Goal: Register for event/course

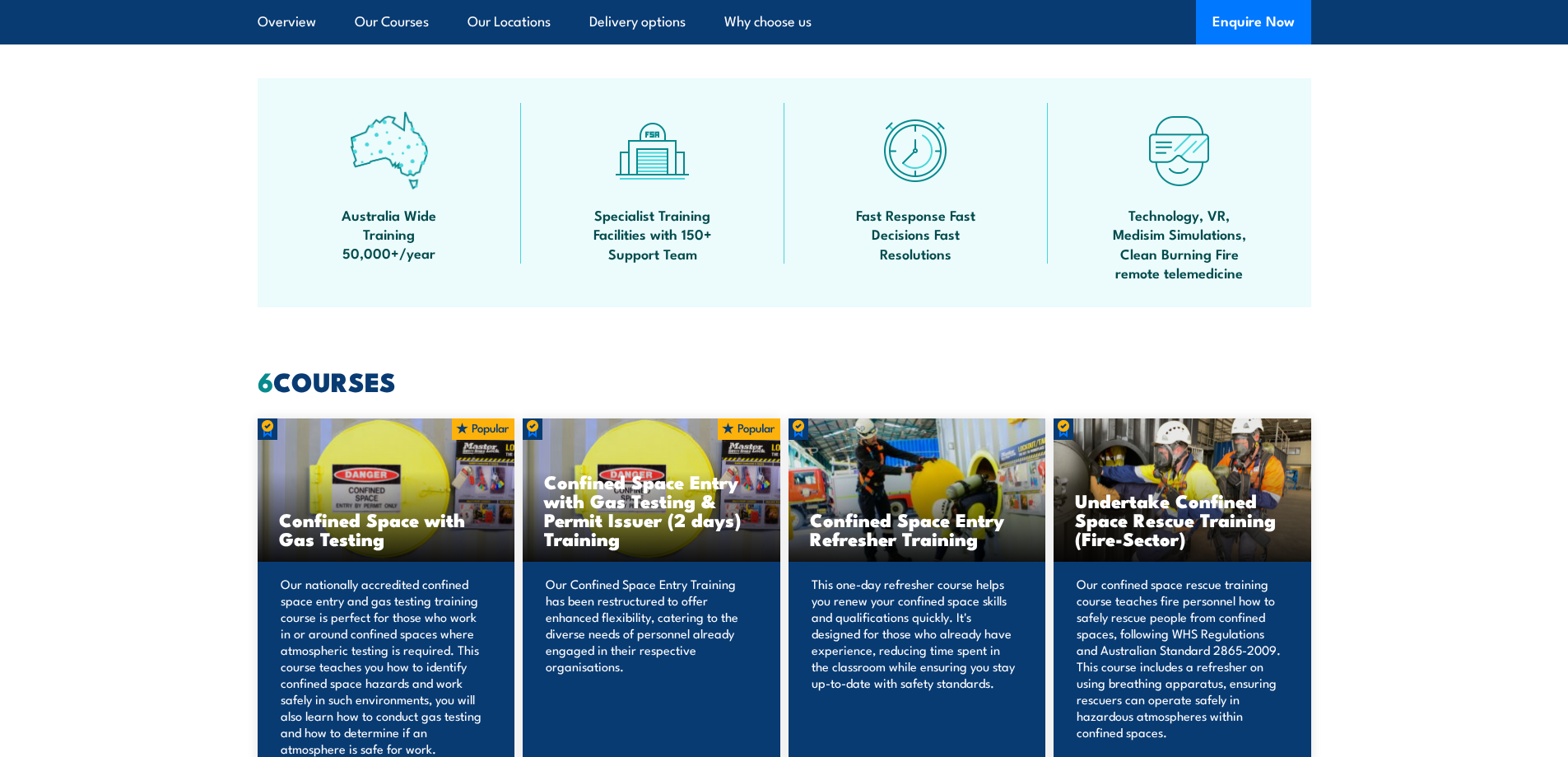
scroll to position [1236, 0]
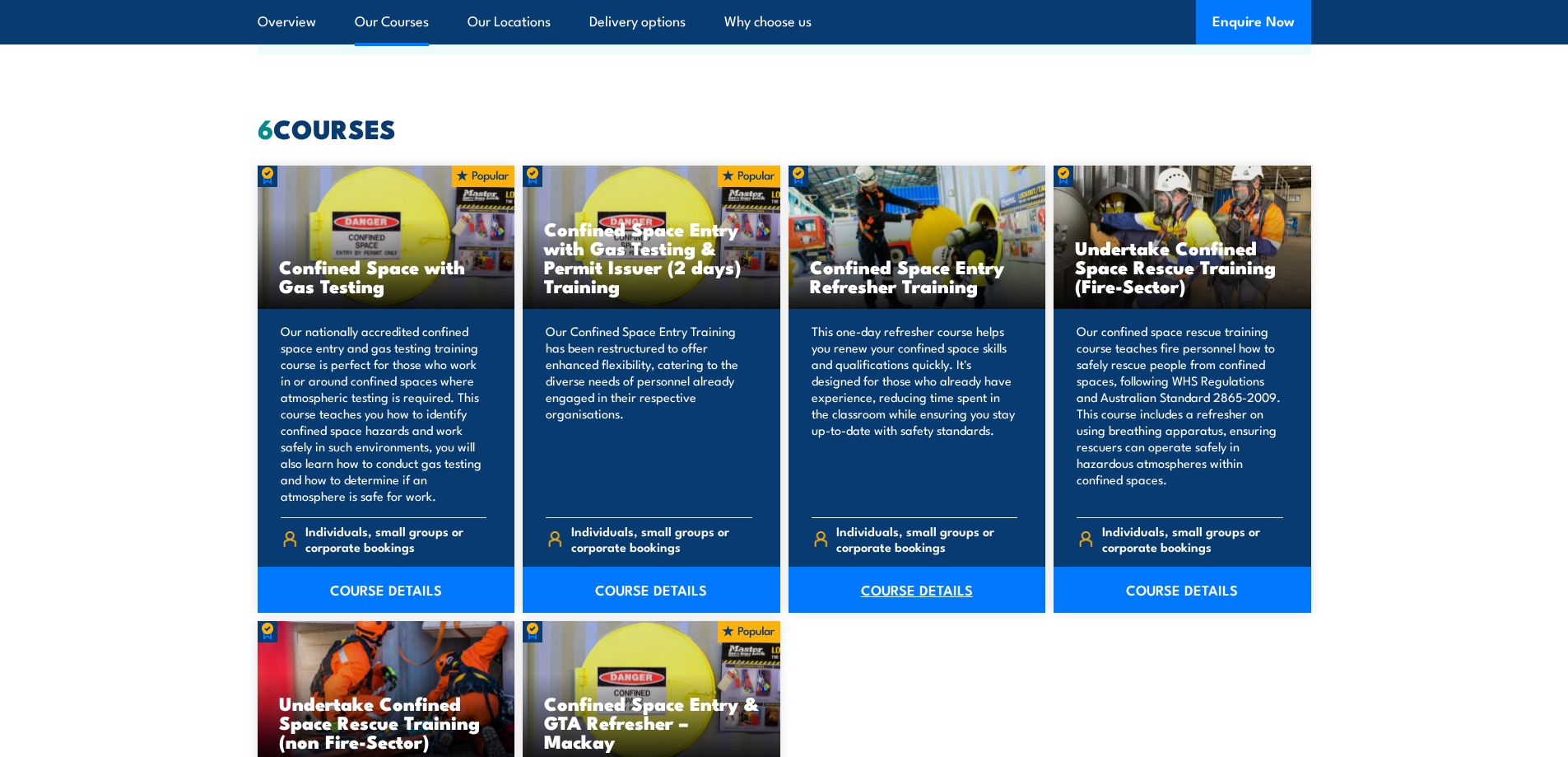
click at [917, 593] on link "COURSE DETAILS" at bounding box center [917, 590] width 258 height 46
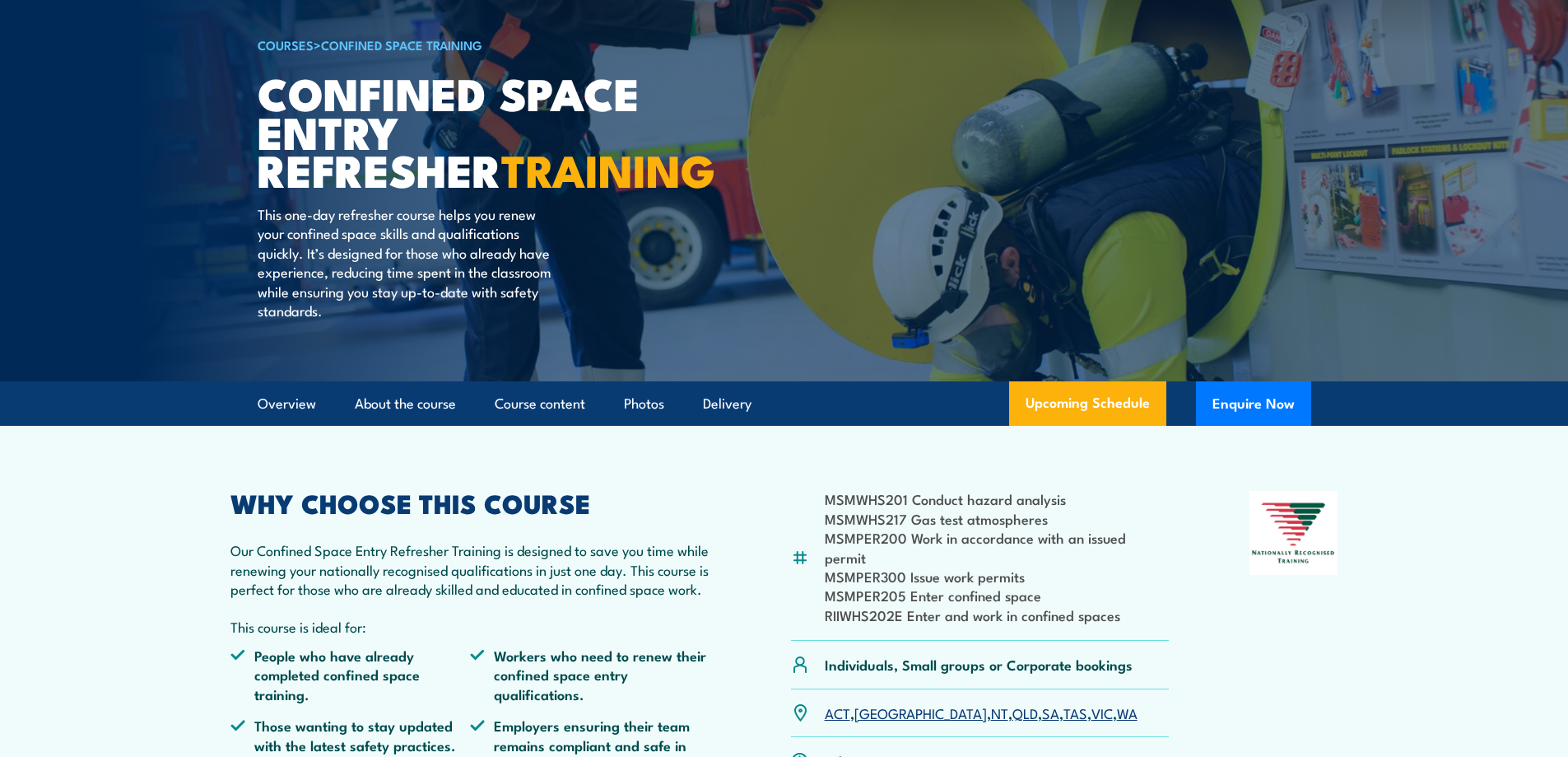
scroll to position [164, 0]
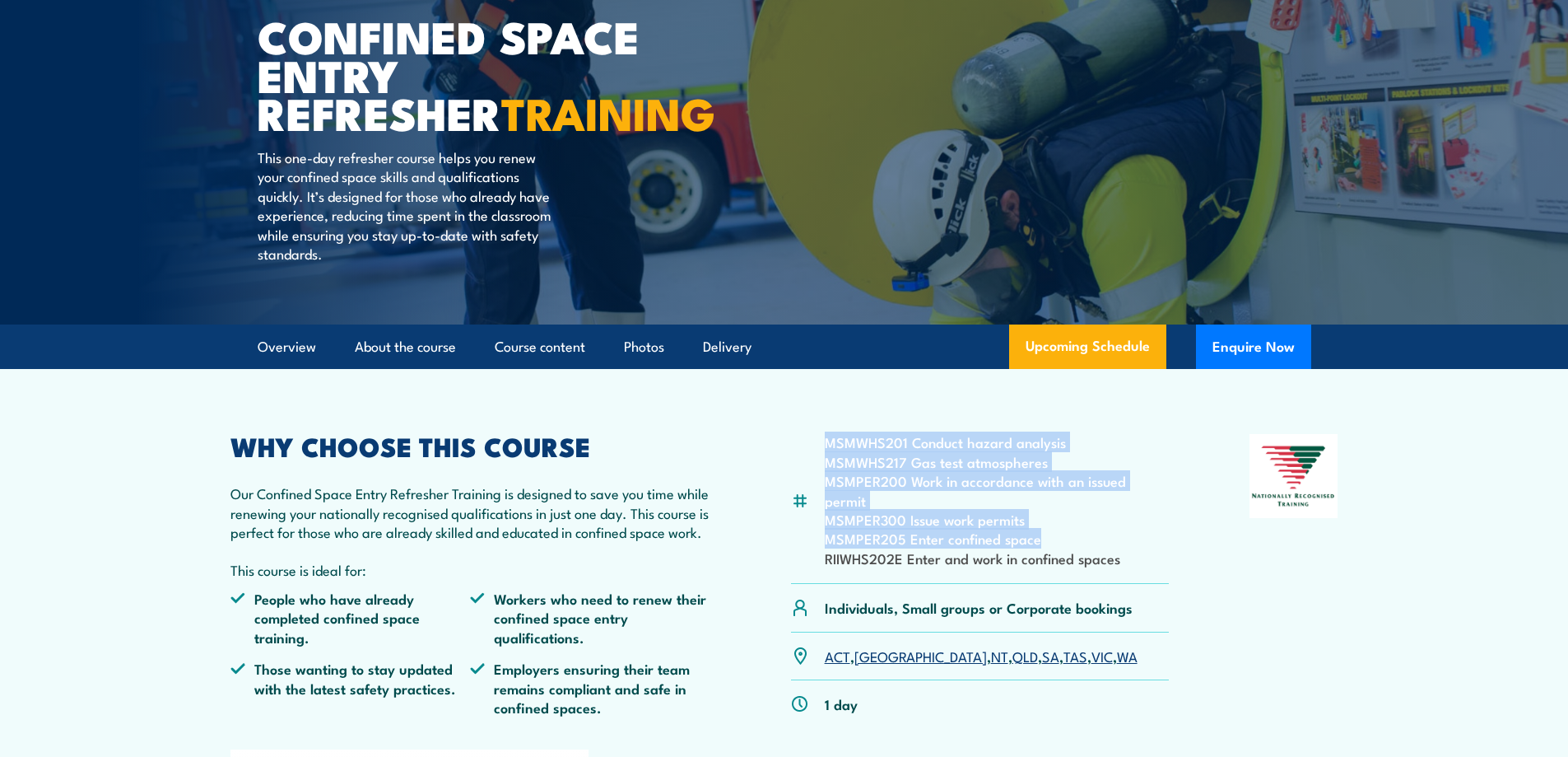
drag, startPoint x: 828, startPoint y: 443, endPoint x: 1049, endPoint y: 525, distance: 235.7
click at [1049, 525] on ul "MSMWHS201 Conduct hazard analysis MSMWHS217 Gas test atmospheres MSMPER200 Work…" at bounding box center [997, 500] width 345 height 135
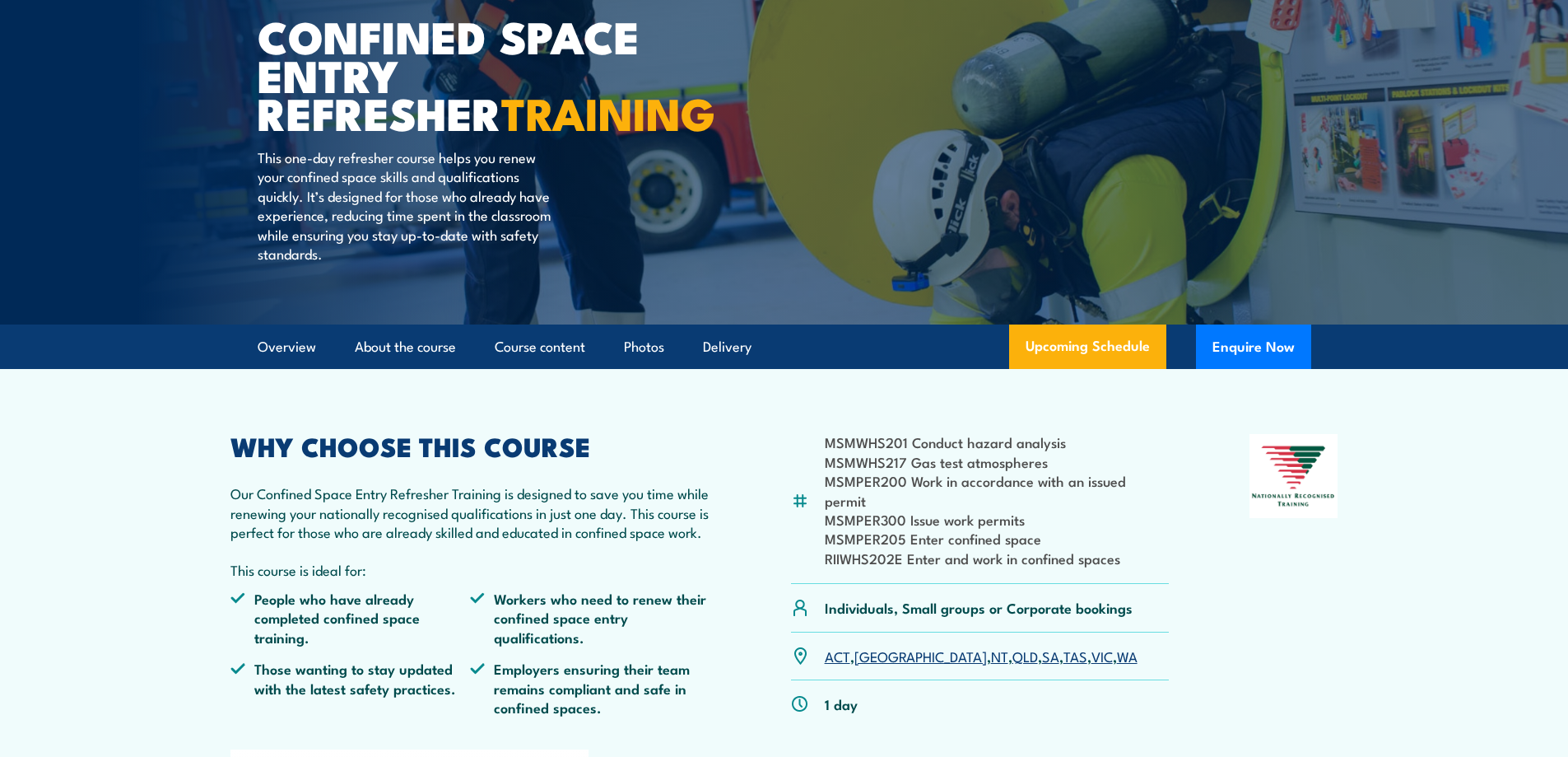
click at [1346, 582] on article "MSMWHS201 Conduct hazard analysis MSMWHS217 Gas test atmospheres MSMPER200 Work…" at bounding box center [784, 682] width 1153 height 627
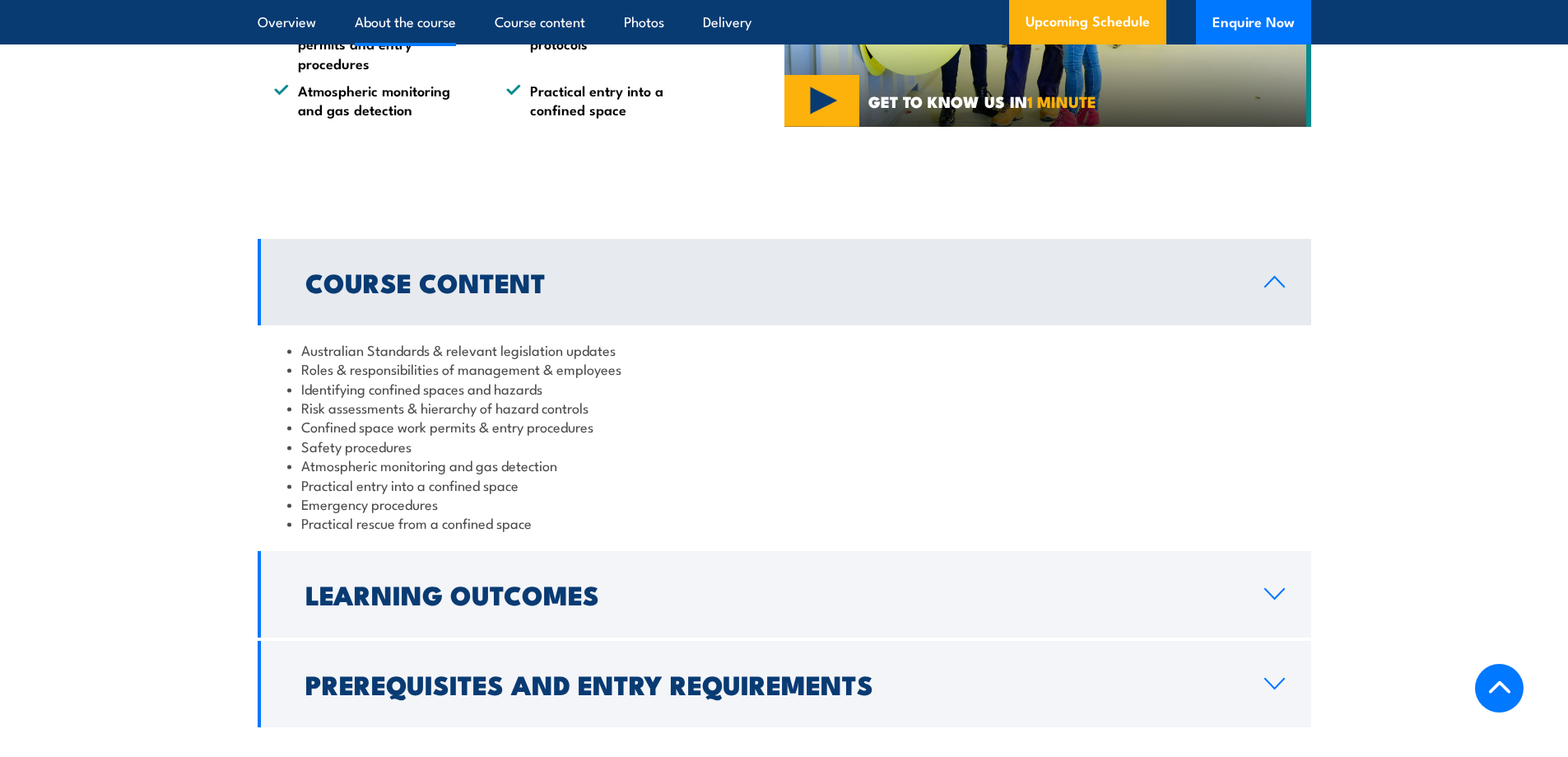
scroll to position [1648, 0]
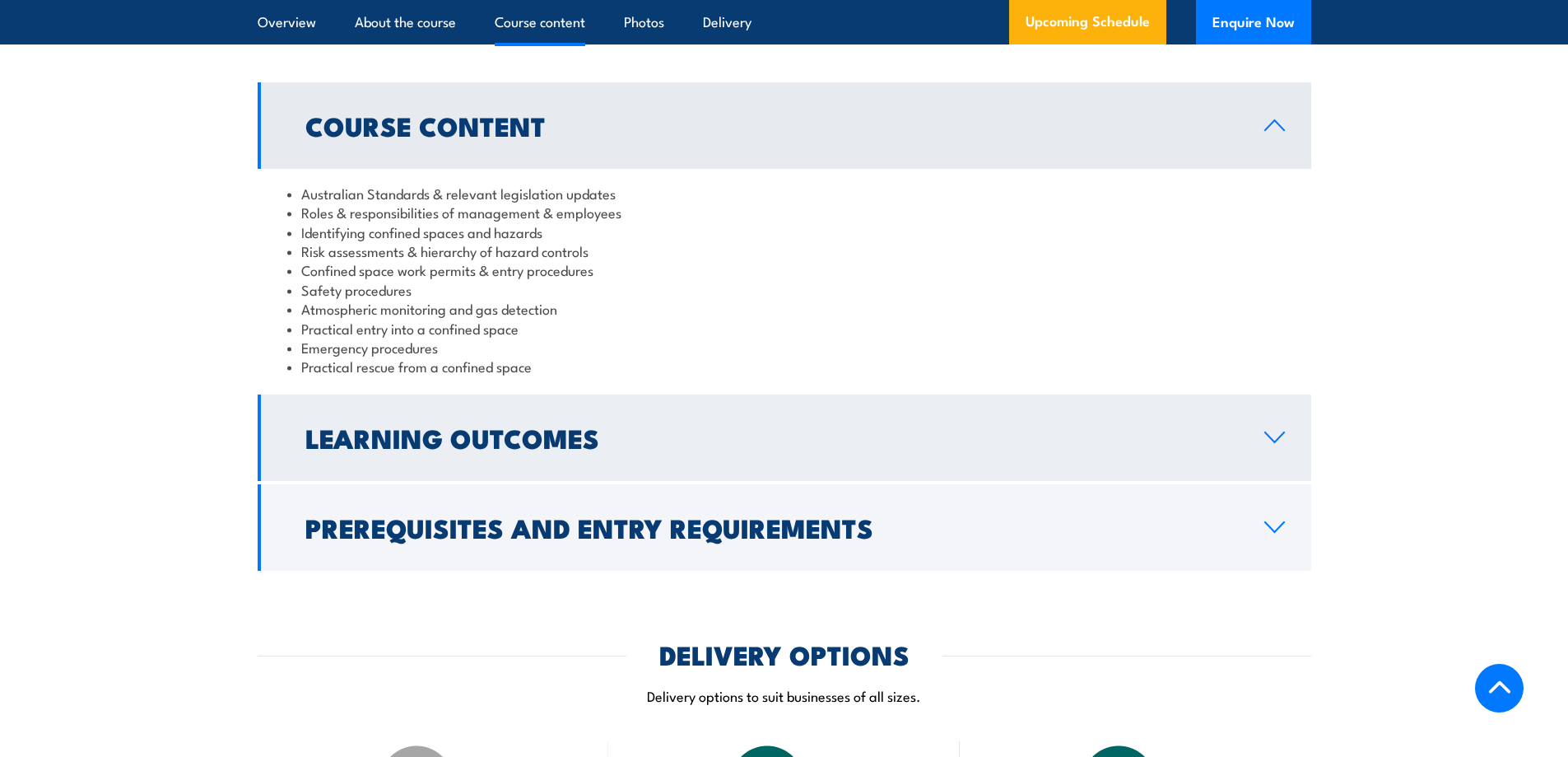
click at [1212, 436] on h2 "Learning Outcomes" at bounding box center [772, 437] width 933 height 23
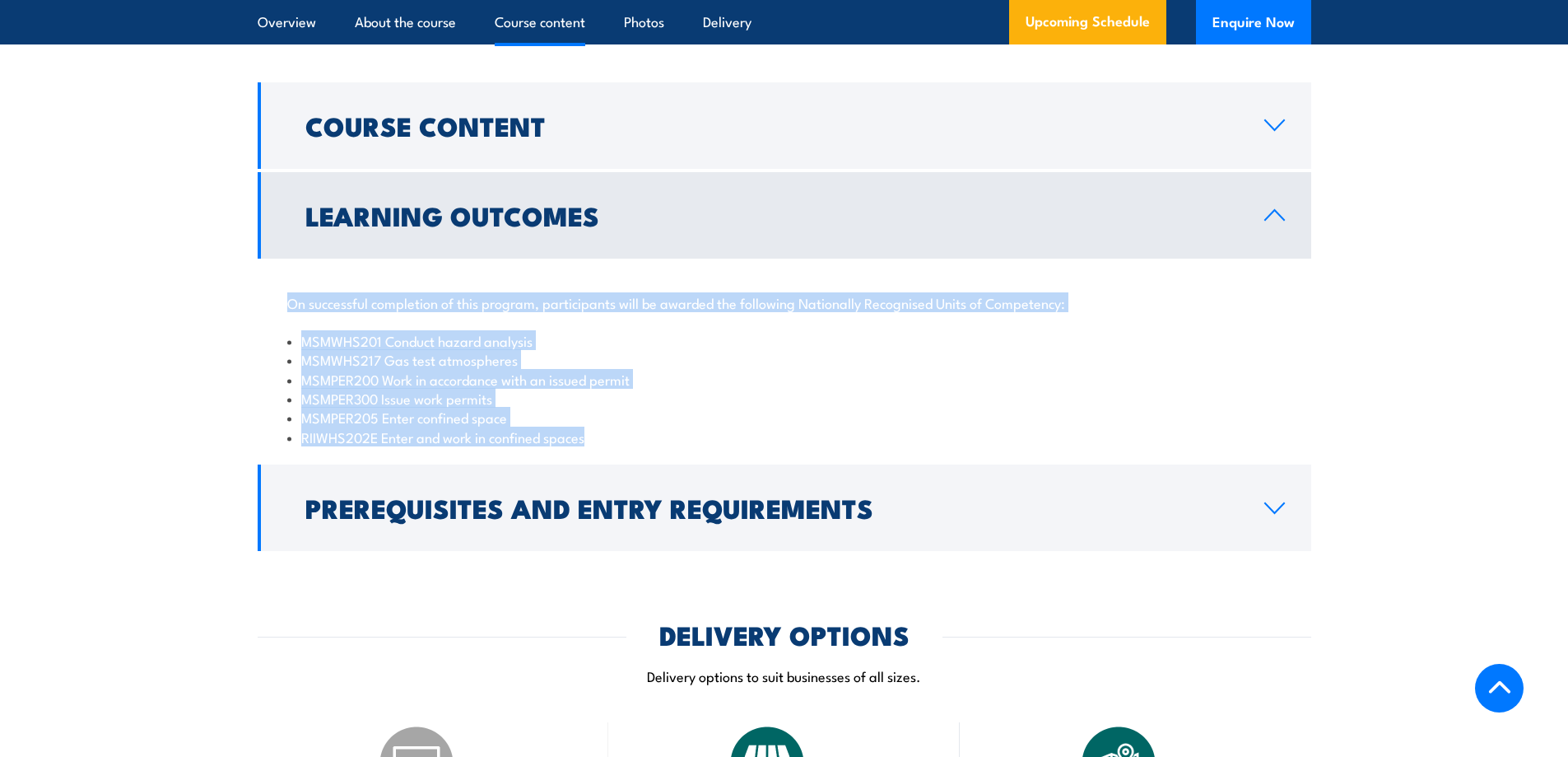
drag, startPoint x: 281, startPoint y: 297, endPoint x: 1159, endPoint y: 383, distance: 882.2
click at [1109, 439] on div "On successful completion of this program, participants will be awarded the foll…" at bounding box center [784, 360] width 1054 height 203
click at [1326, 373] on section "Course Content Australian Standards & relevant legislation updates Roles & resp…" at bounding box center [784, 316] width 1568 height 468
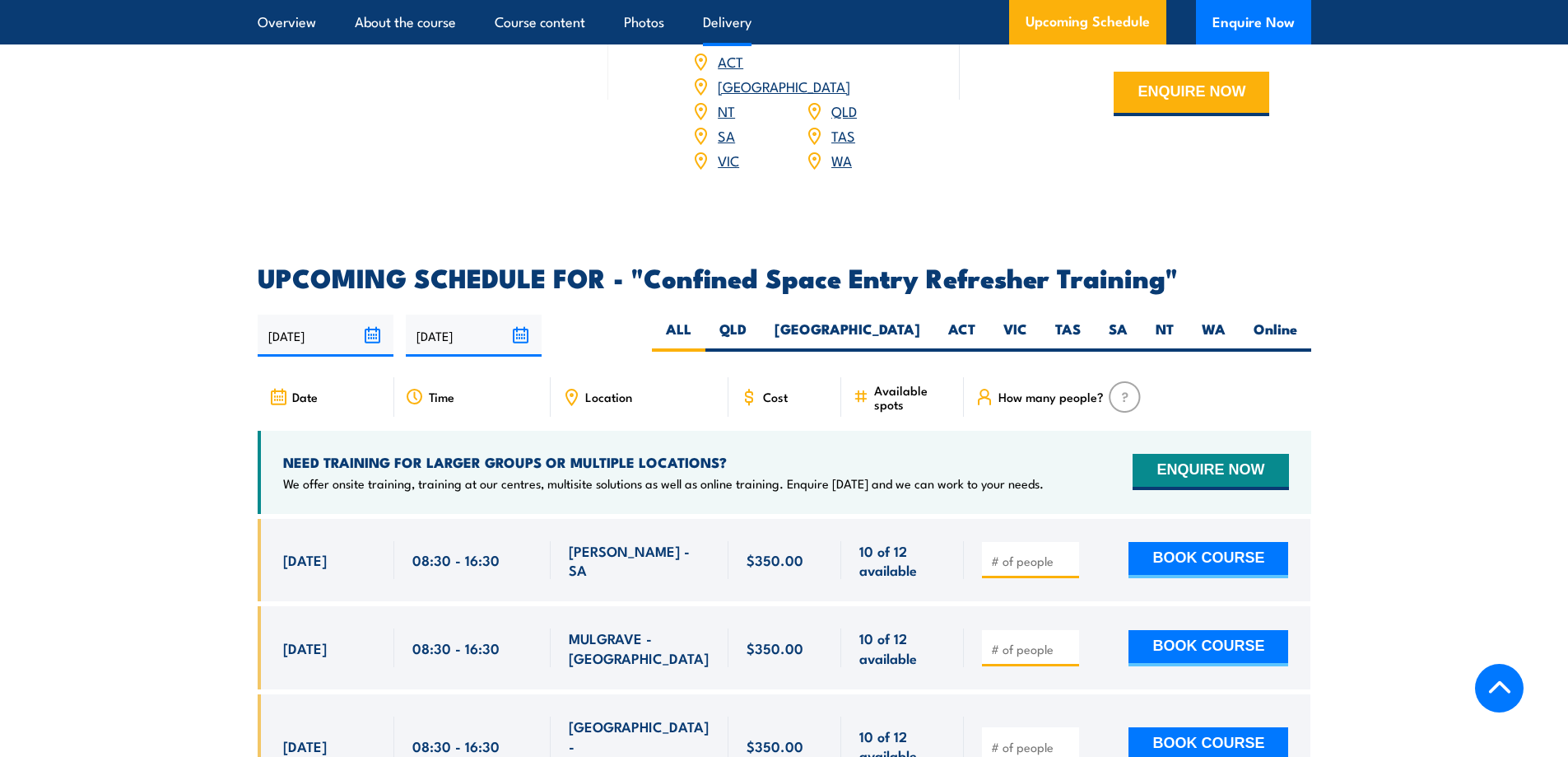
scroll to position [2800, 0]
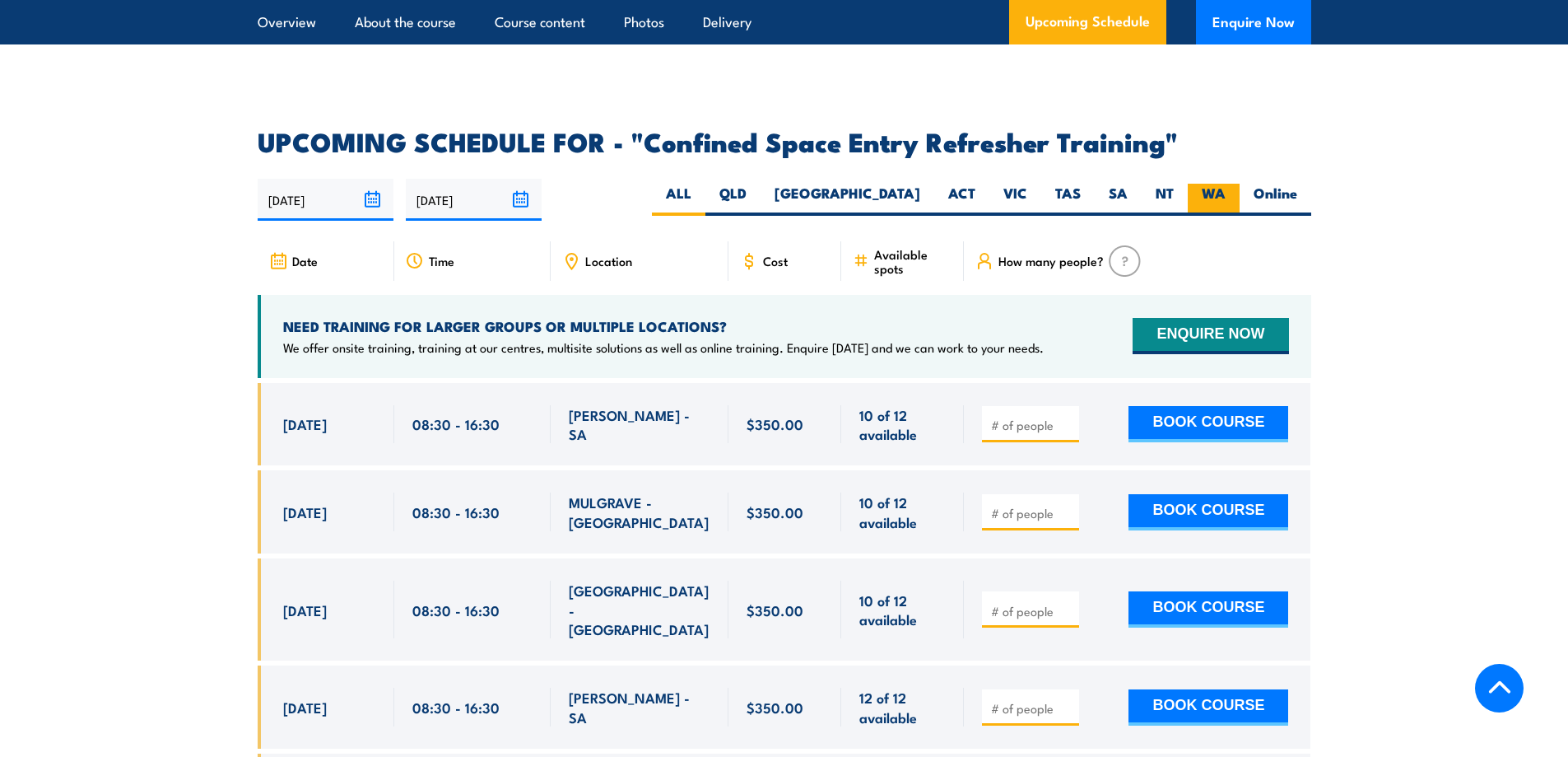
click at [1209, 183] on label "WA" at bounding box center [1214, 200] width 52 height 33
click at [1226, 183] on input "WA" at bounding box center [1231, 188] width 11 height 11
radio input "true"
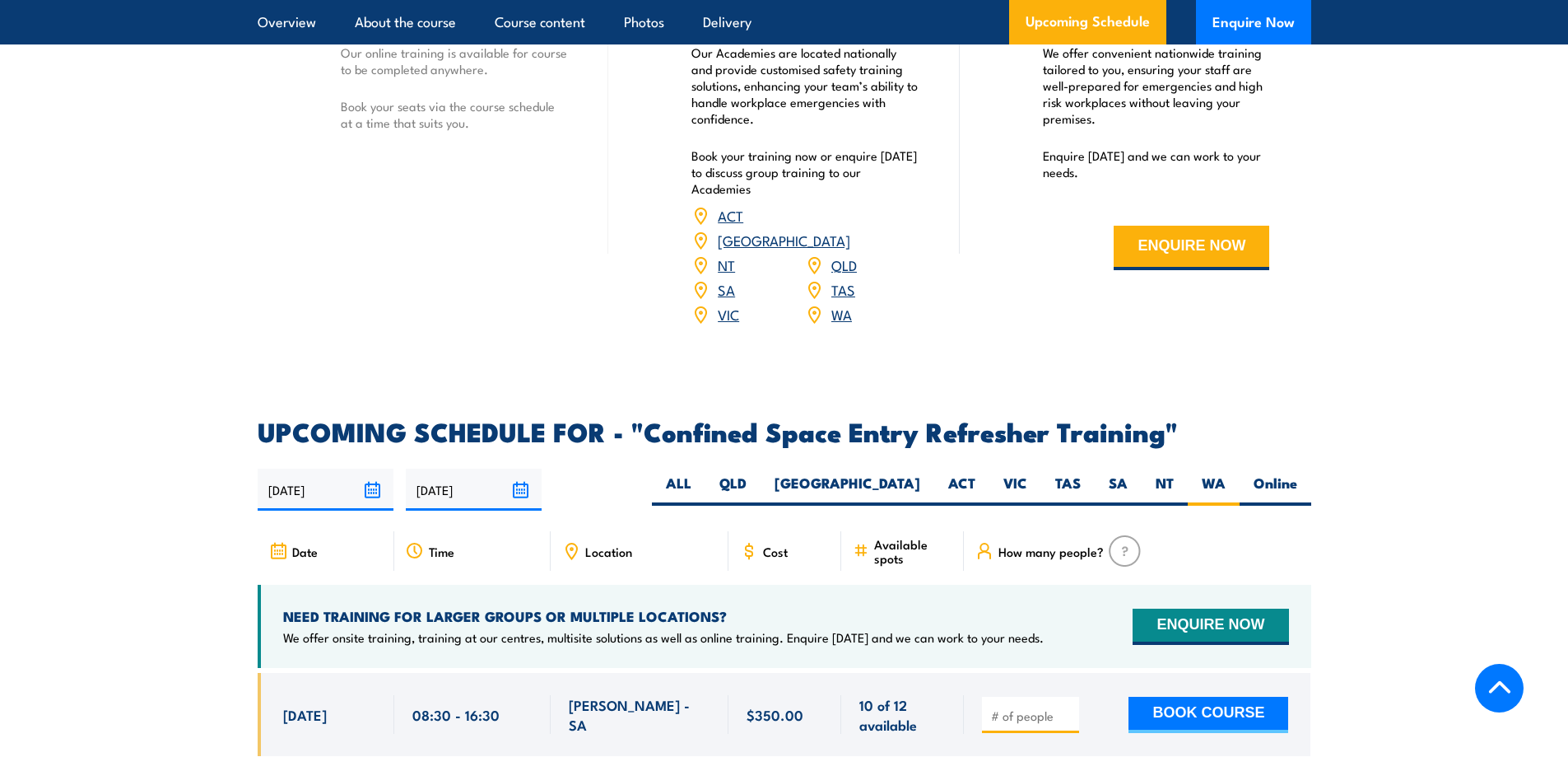
scroll to position [2655, 0]
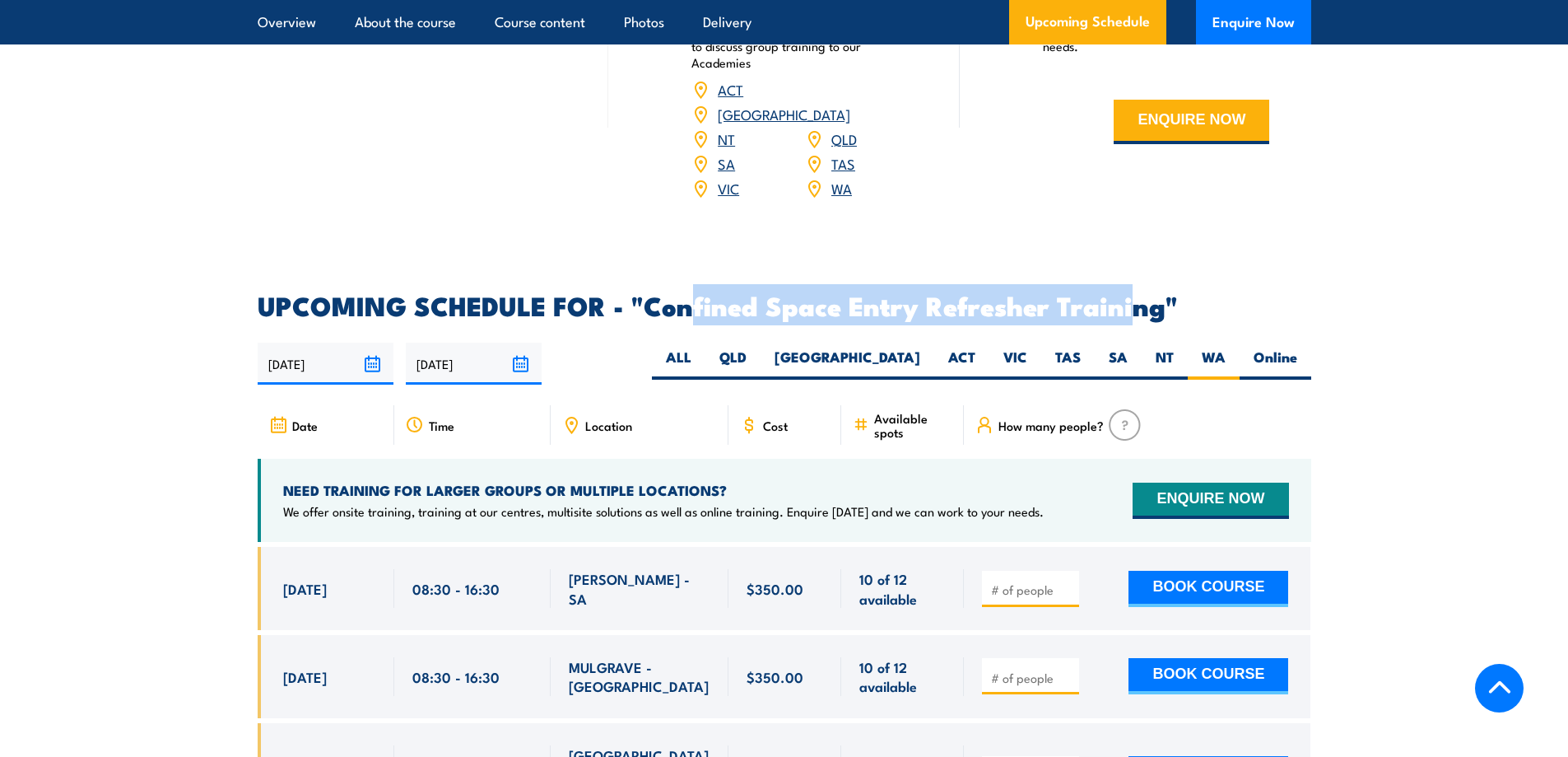
drag, startPoint x: 729, startPoint y: 286, endPoint x: 1165, endPoint y: 296, distance: 436.1
click at [1135, 293] on h2 "UPCOMING SCHEDULE FOR - "Confined Space Entry Refresher Training"" at bounding box center [784, 304] width 1054 height 23
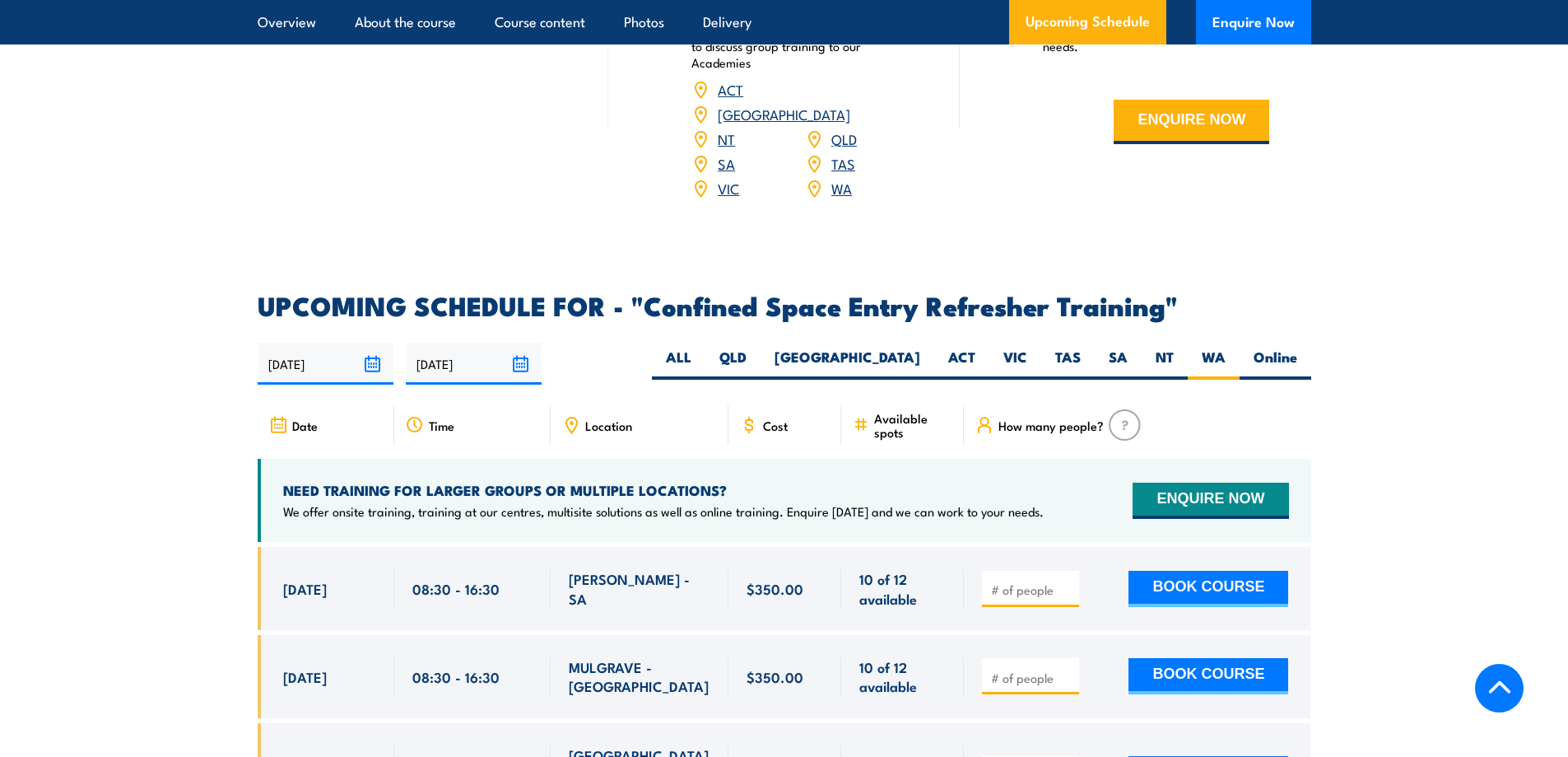
click at [1413, 331] on section "UPCOMING SCHEDULE FOR - "Confined Space Entry Refresher Training" [DATE] [DATE]…" at bounding box center [784, 659] width 1568 height 732
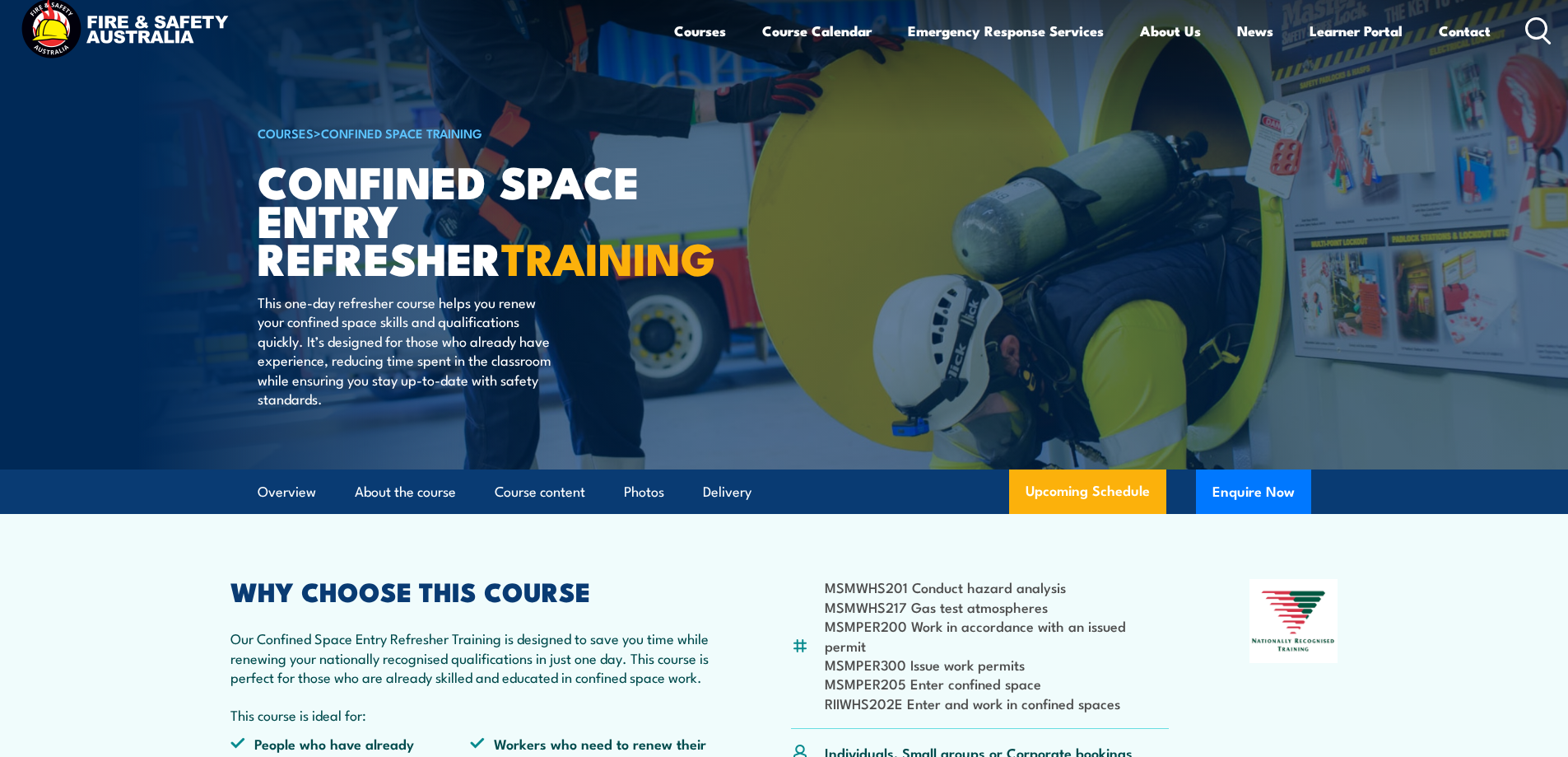
scroll to position [0, 0]
